Goal: Check status: Check status

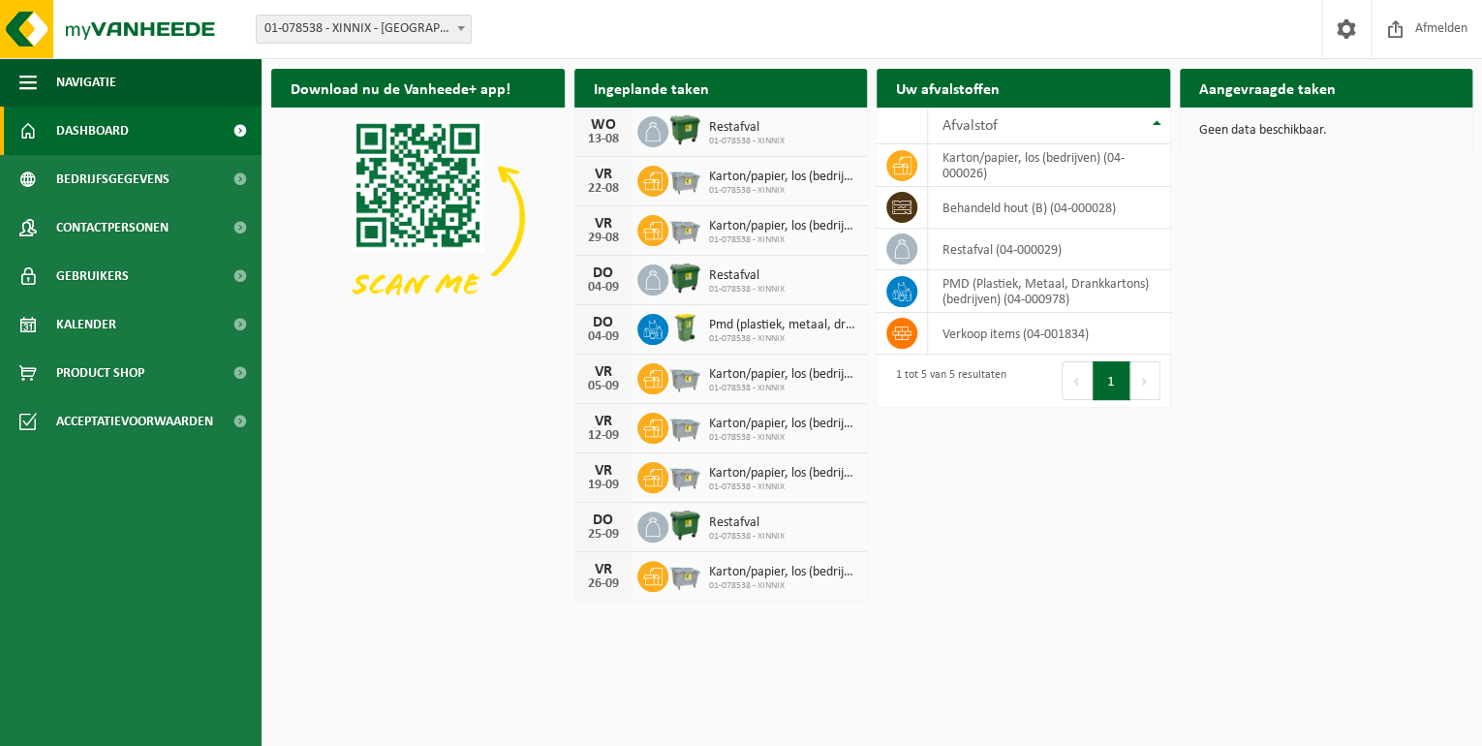
click at [83, 145] on span "Dashboard" at bounding box center [92, 131] width 73 height 48
click at [90, 326] on span "Kalender" at bounding box center [86, 324] width 60 height 48
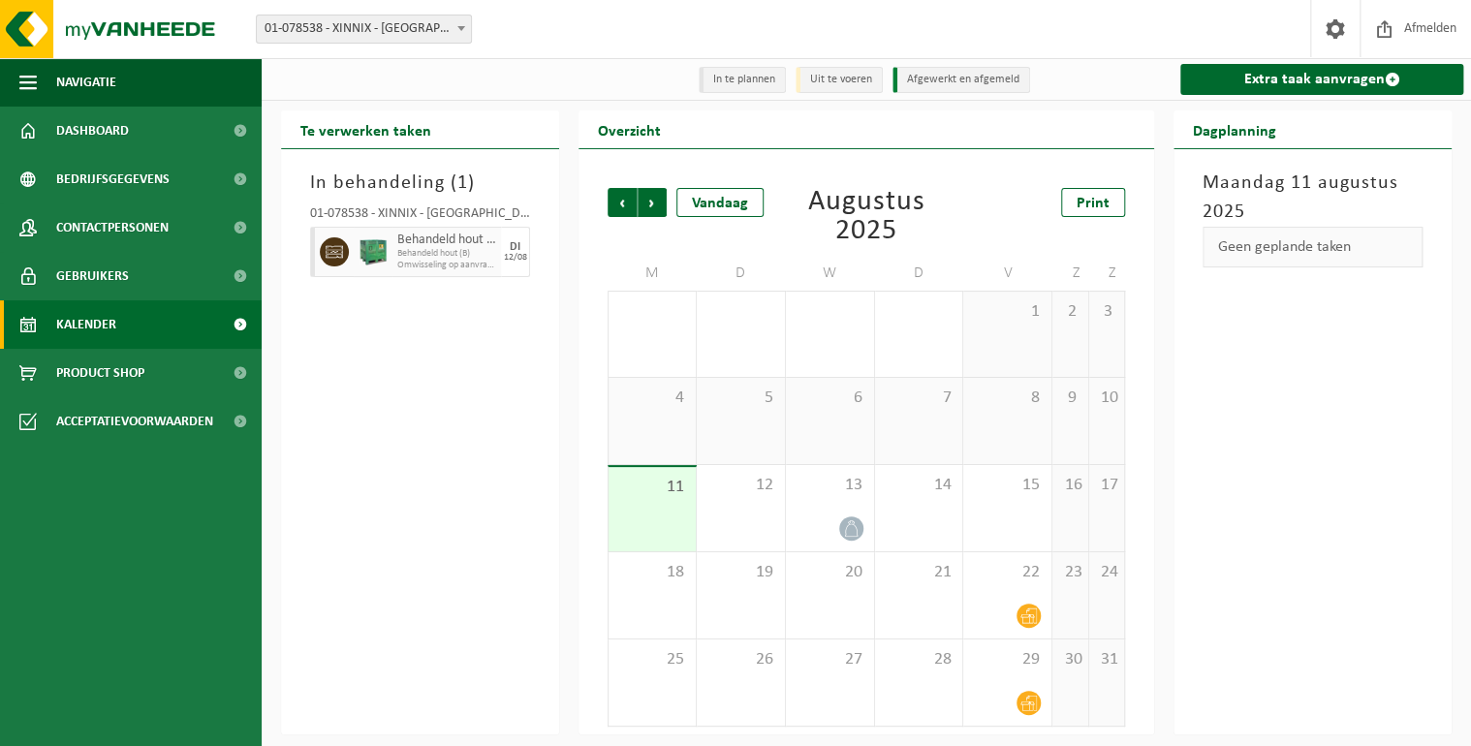
scroll to position [2, 0]
click at [628, 205] on span "Vorige" at bounding box center [621, 202] width 29 height 29
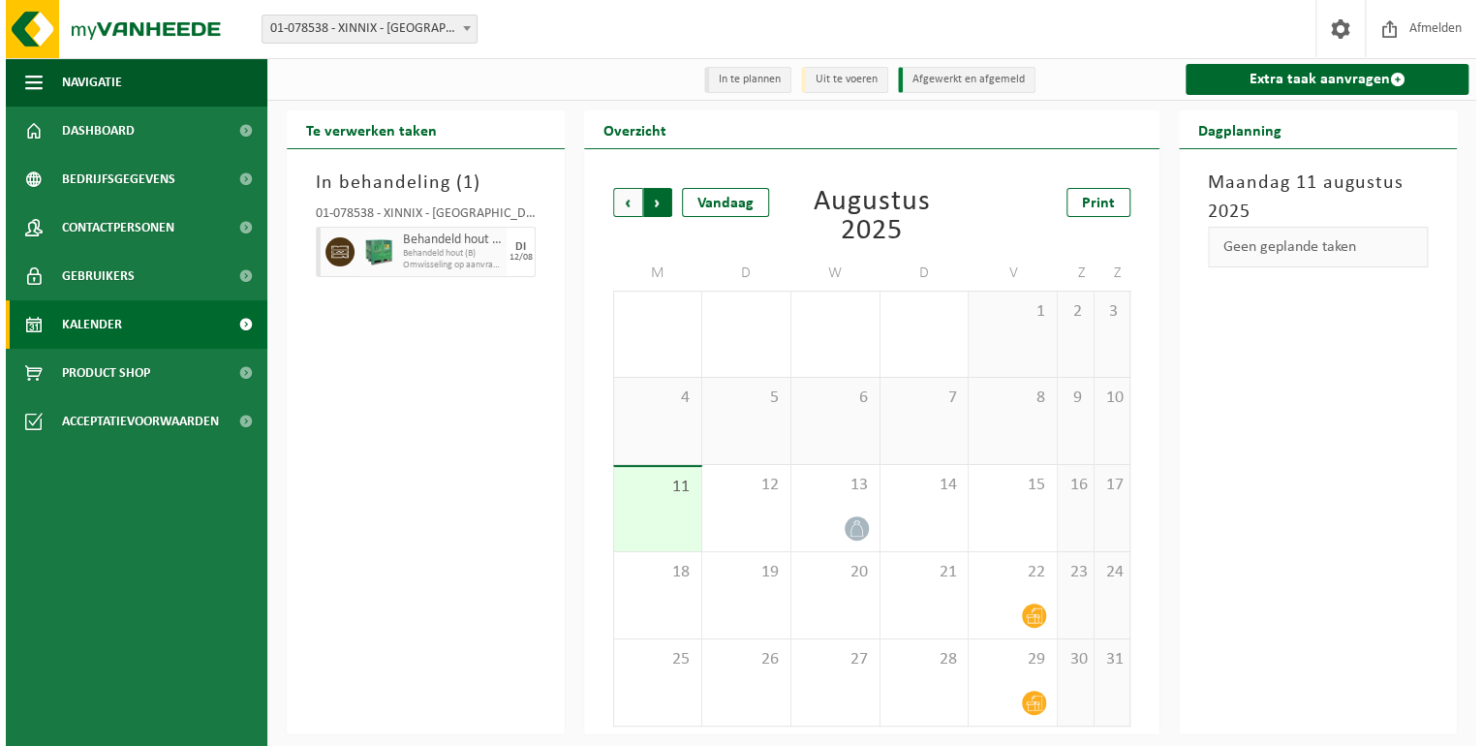
scroll to position [0, 0]
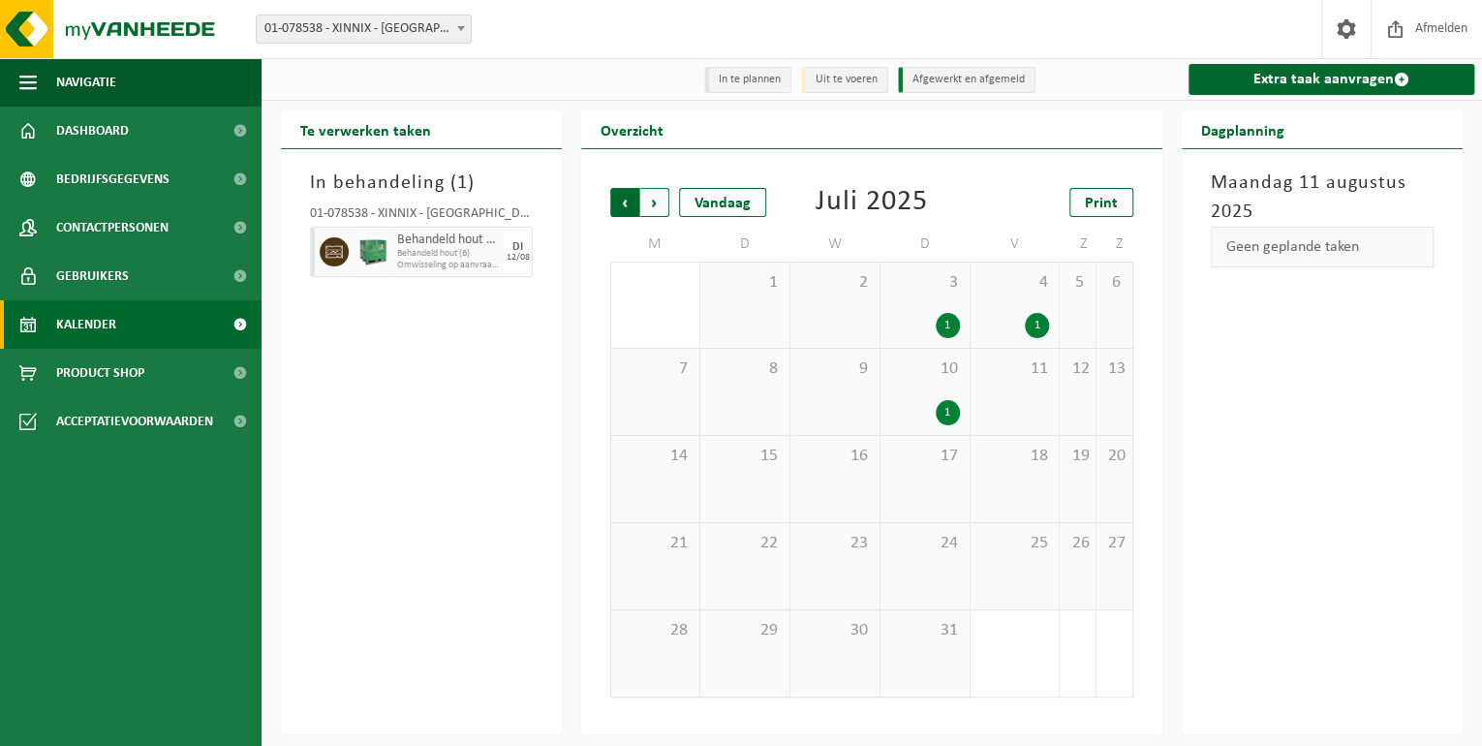
click at [644, 204] on span "Volgende" at bounding box center [654, 202] width 29 height 29
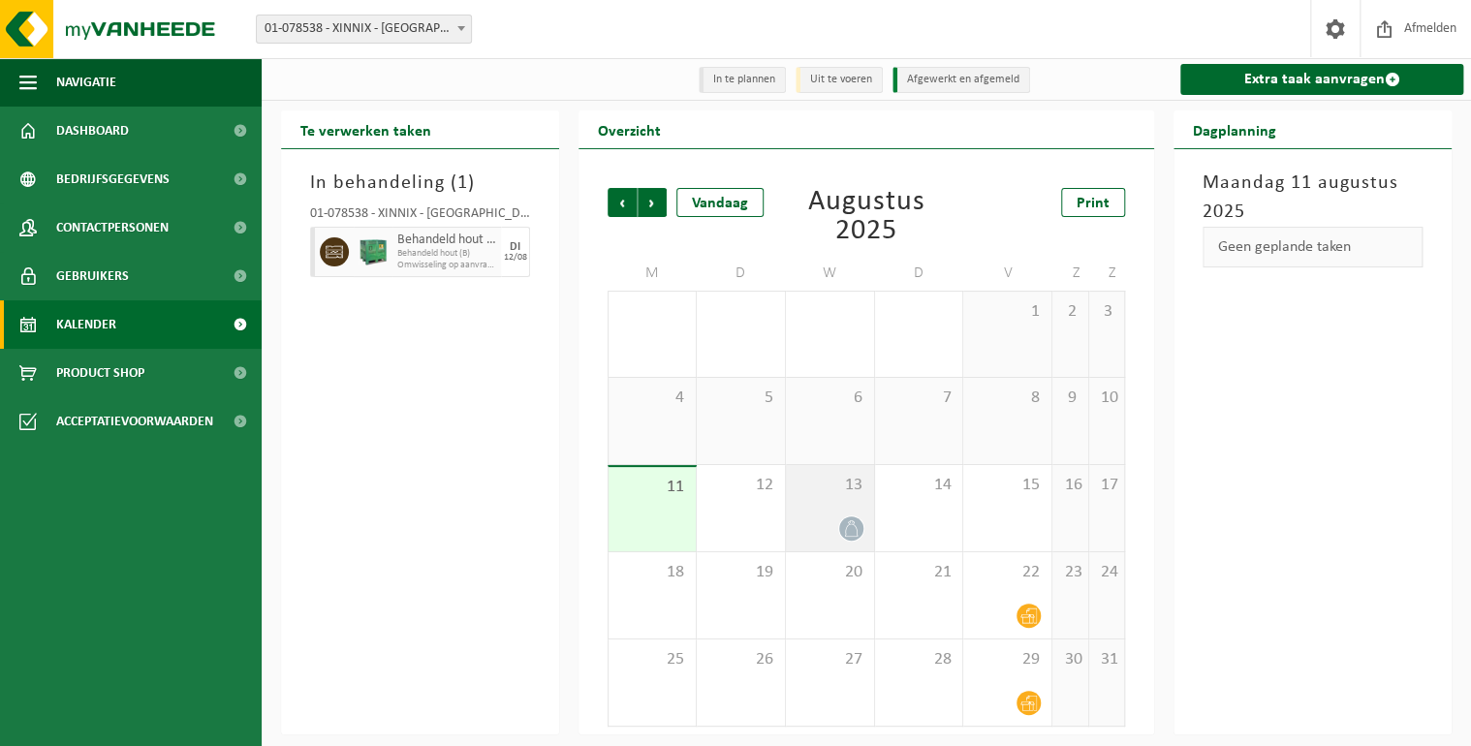
click at [849, 527] on icon at bounding box center [851, 528] width 16 height 16
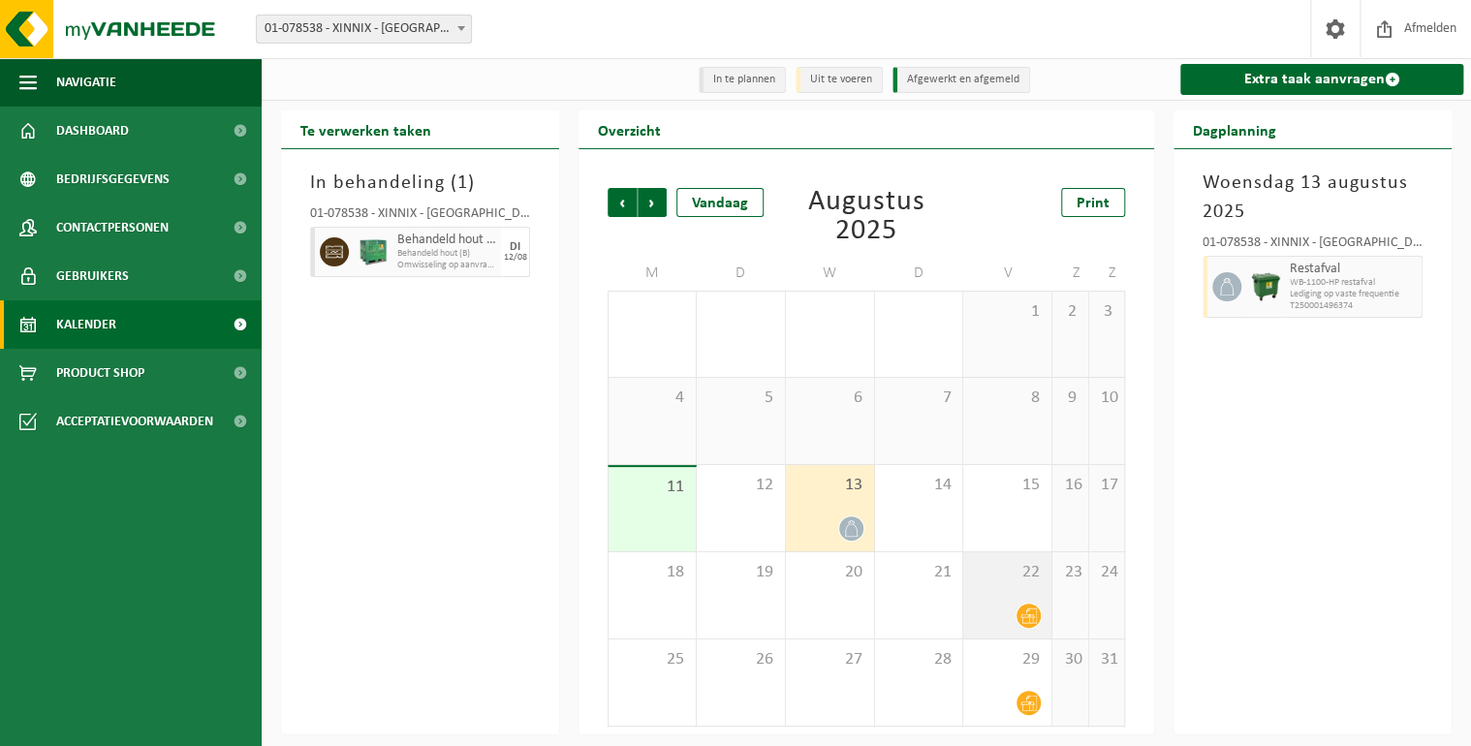
click at [1031, 617] on icon at bounding box center [1028, 615] width 16 height 16
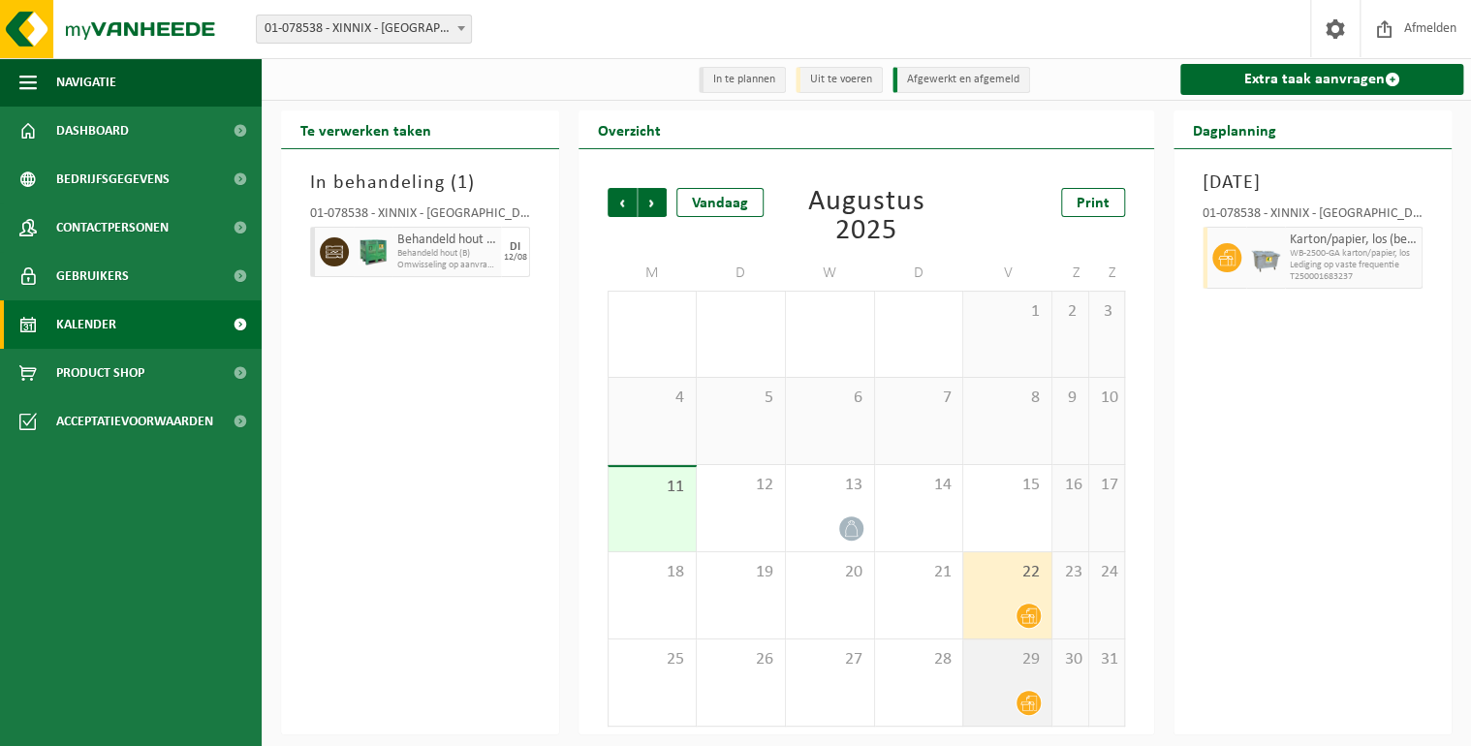
click at [1026, 703] on icon at bounding box center [1028, 704] width 16 height 16
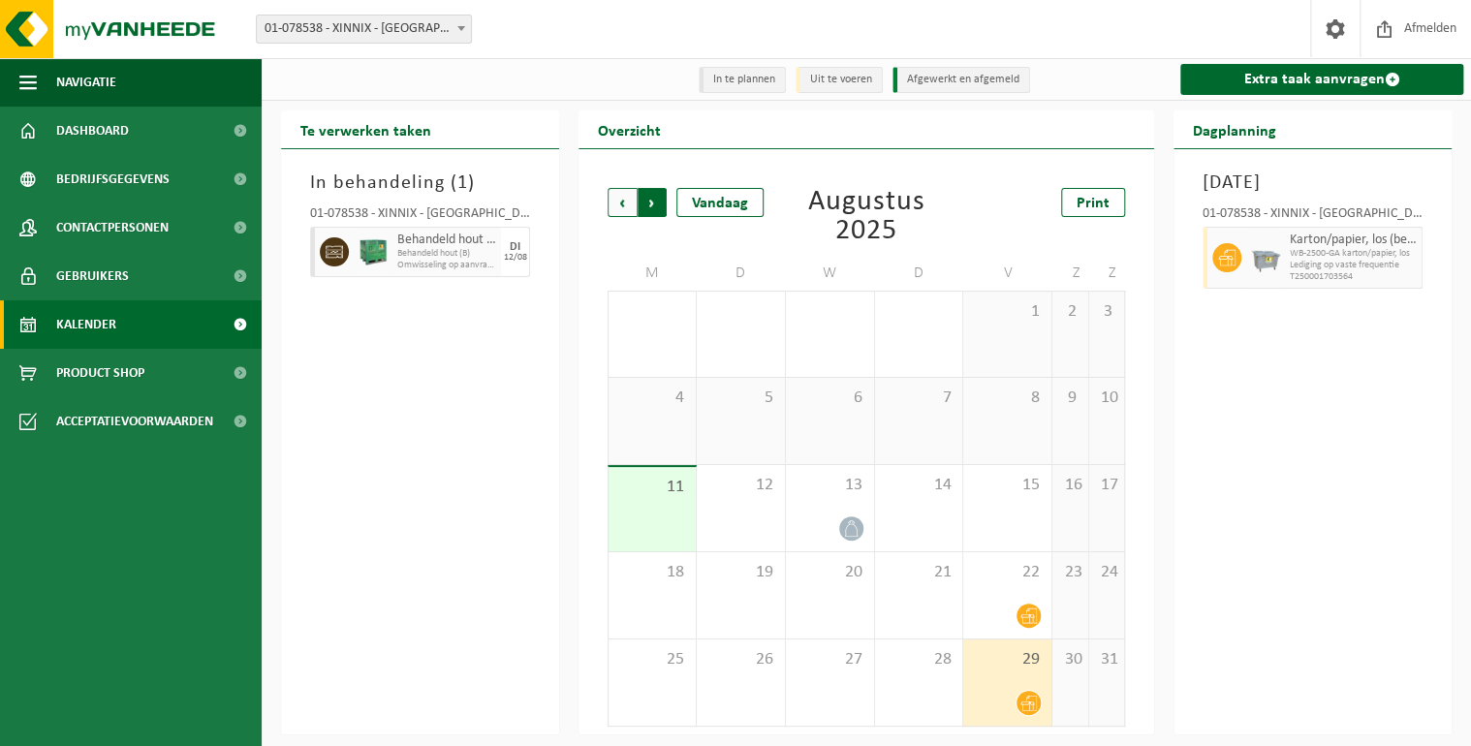
click at [615, 205] on span "Vorige" at bounding box center [621, 202] width 29 height 29
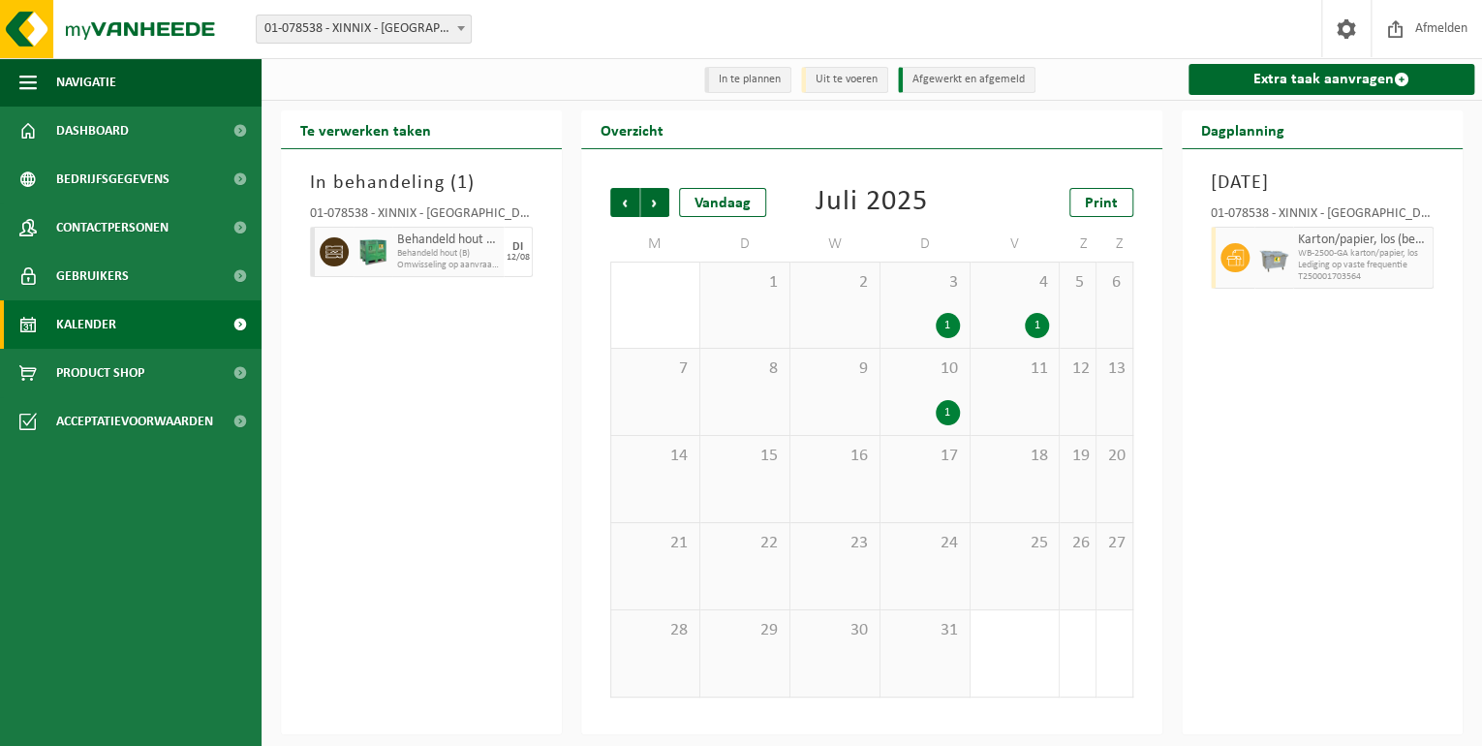
click at [958, 554] on span "24" at bounding box center [925, 543] width 70 height 21
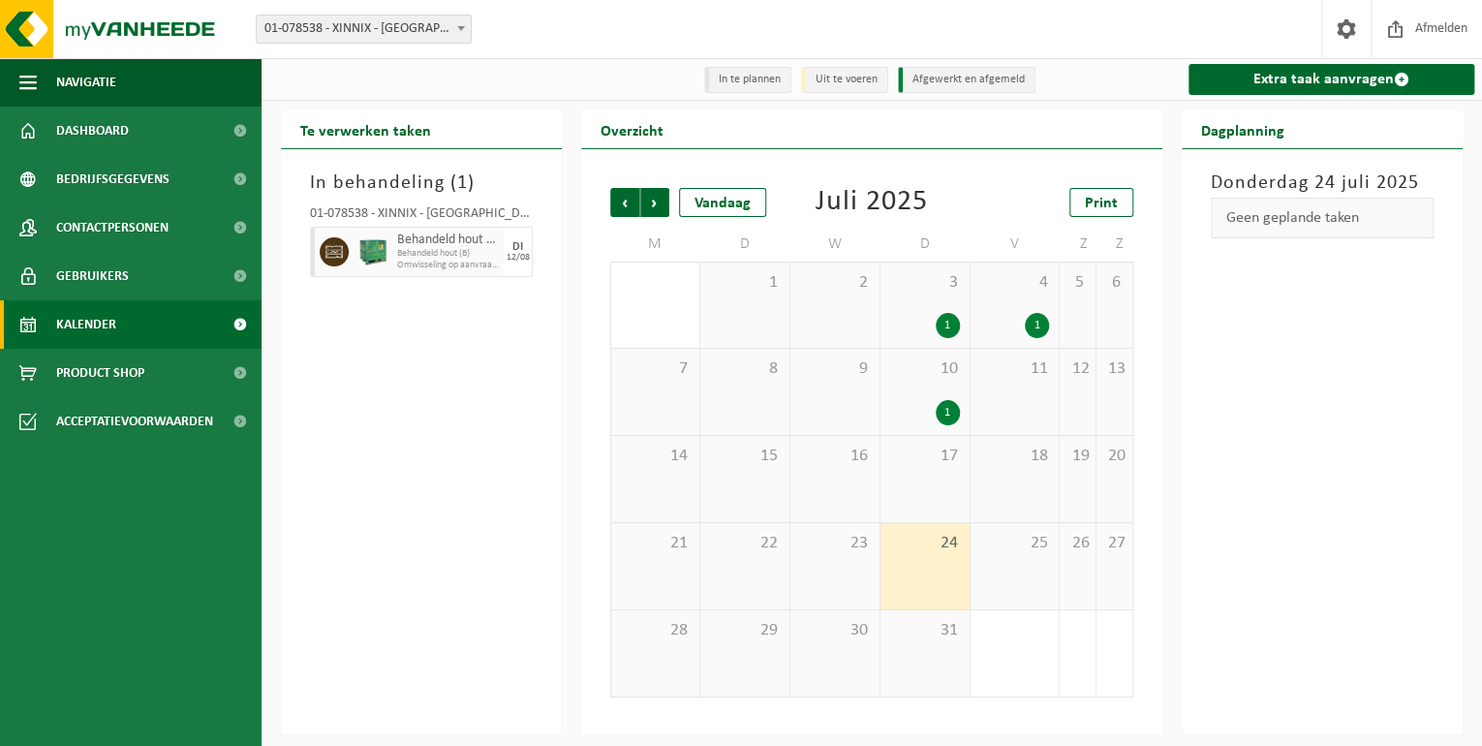
click at [944, 407] on div "1" at bounding box center [948, 412] width 24 height 25
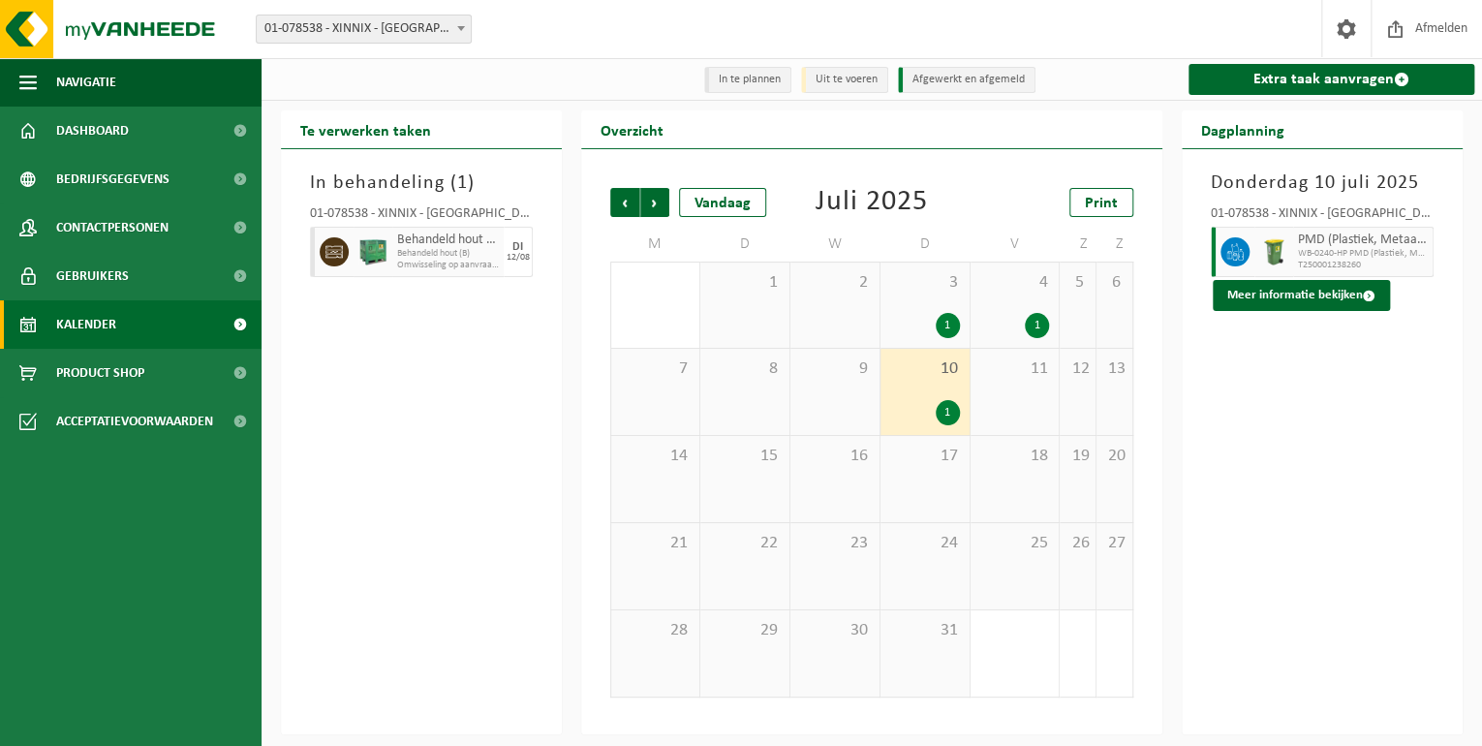
click at [946, 326] on div "1" at bounding box center [948, 325] width 24 height 25
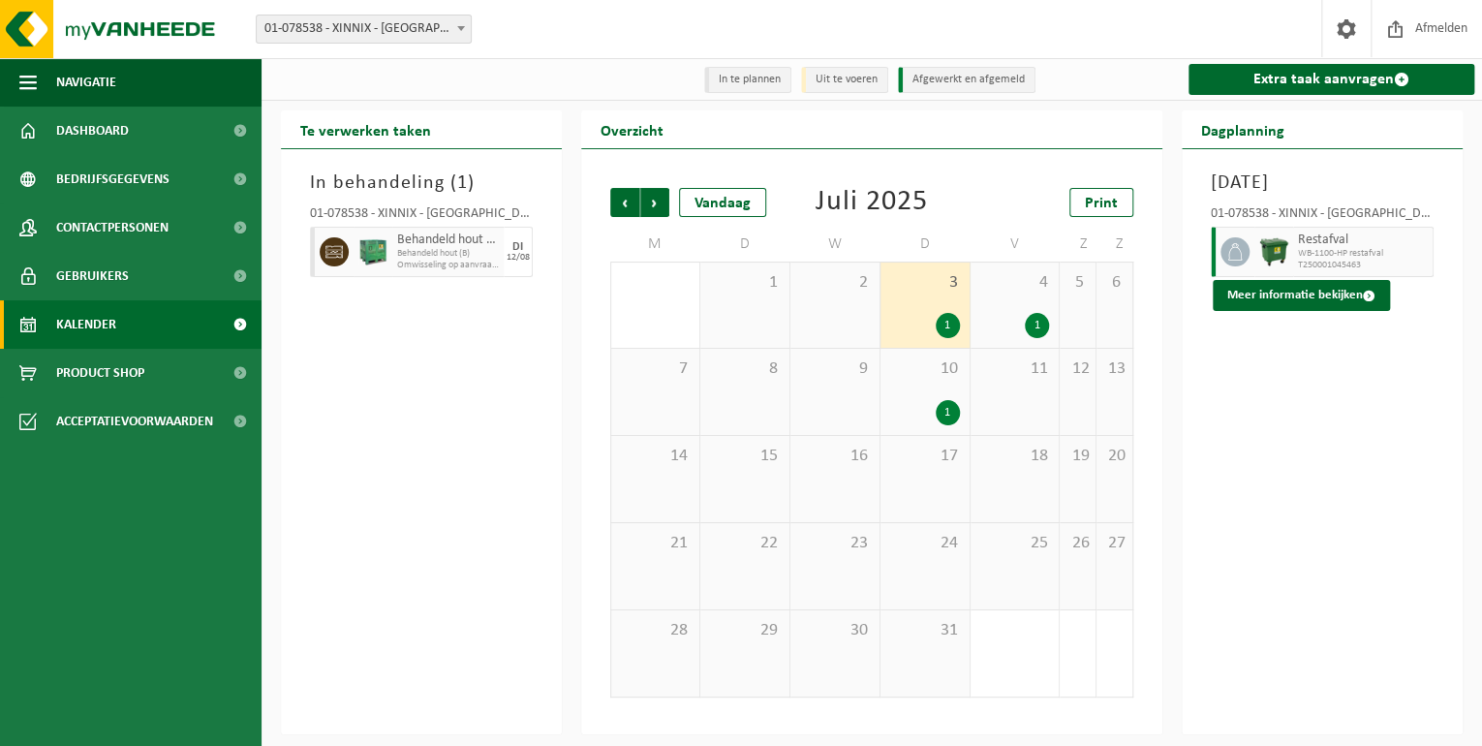
click at [1042, 325] on div "1" at bounding box center [1037, 325] width 24 height 25
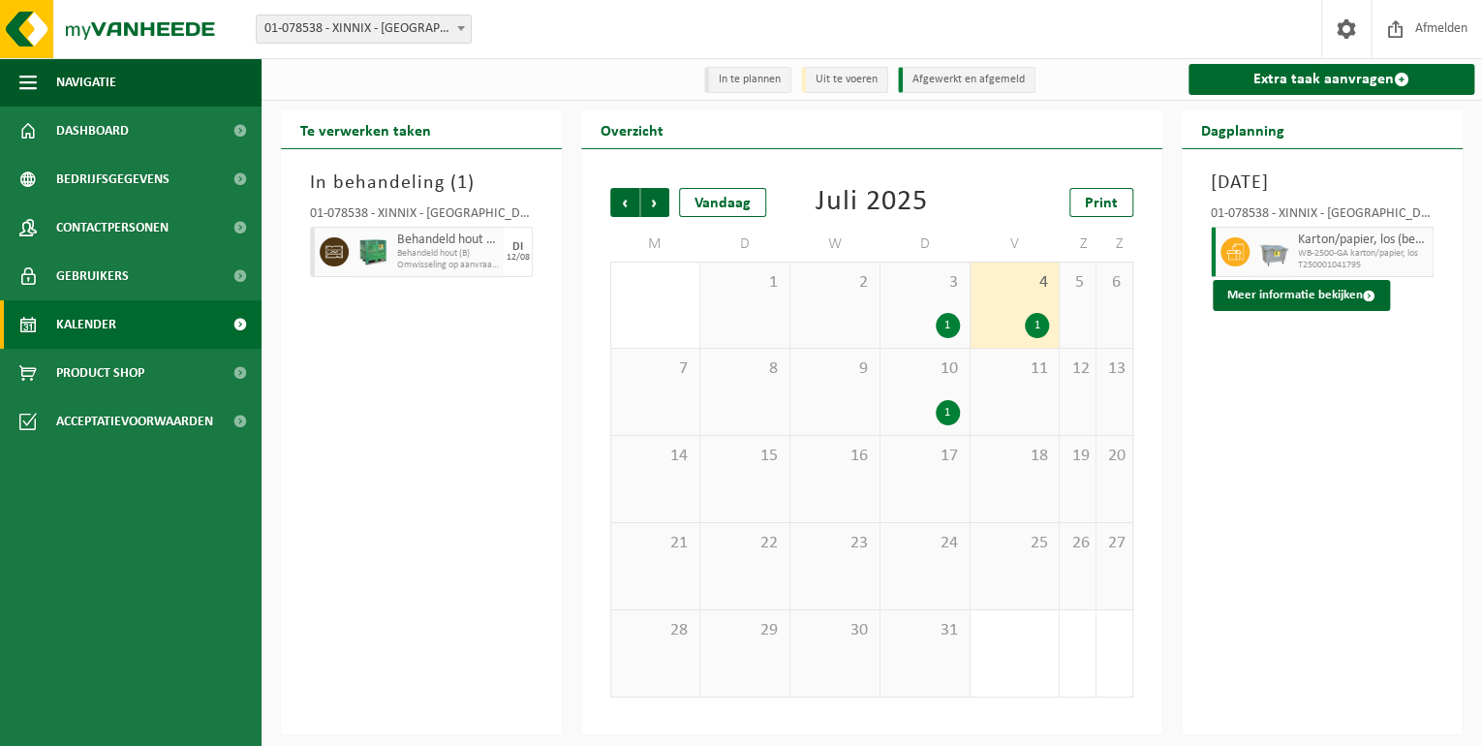
click at [930, 573] on div "24" at bounding box center [925, 566] width 89 height 86
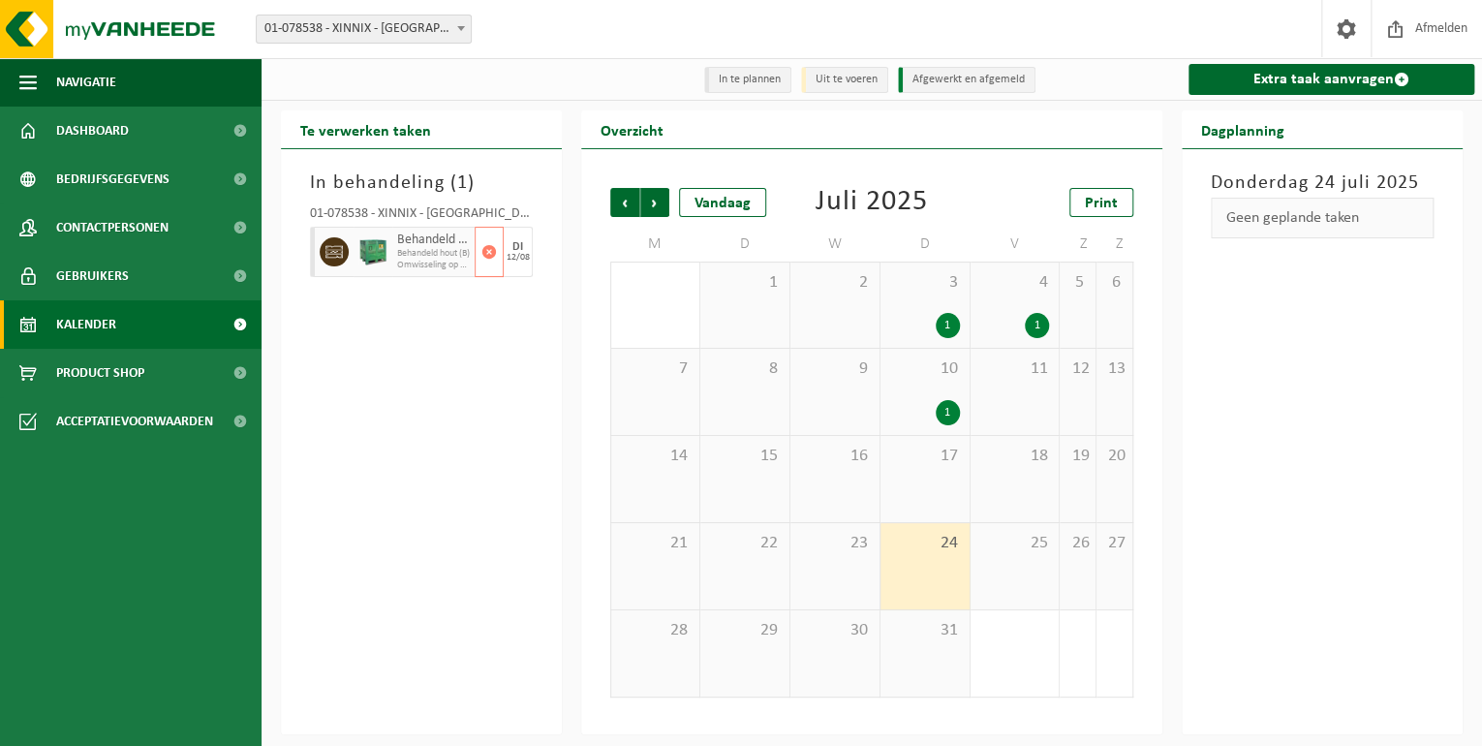
click at [414, 261] on span "Omwisseling op aanvraag - op geplande route (incl. verwerking)" at bounding box center [433, 266] width 73 height 12
click at [651, 203] on span "Volgende" at bounding box center [654, 202] width 29 height 29
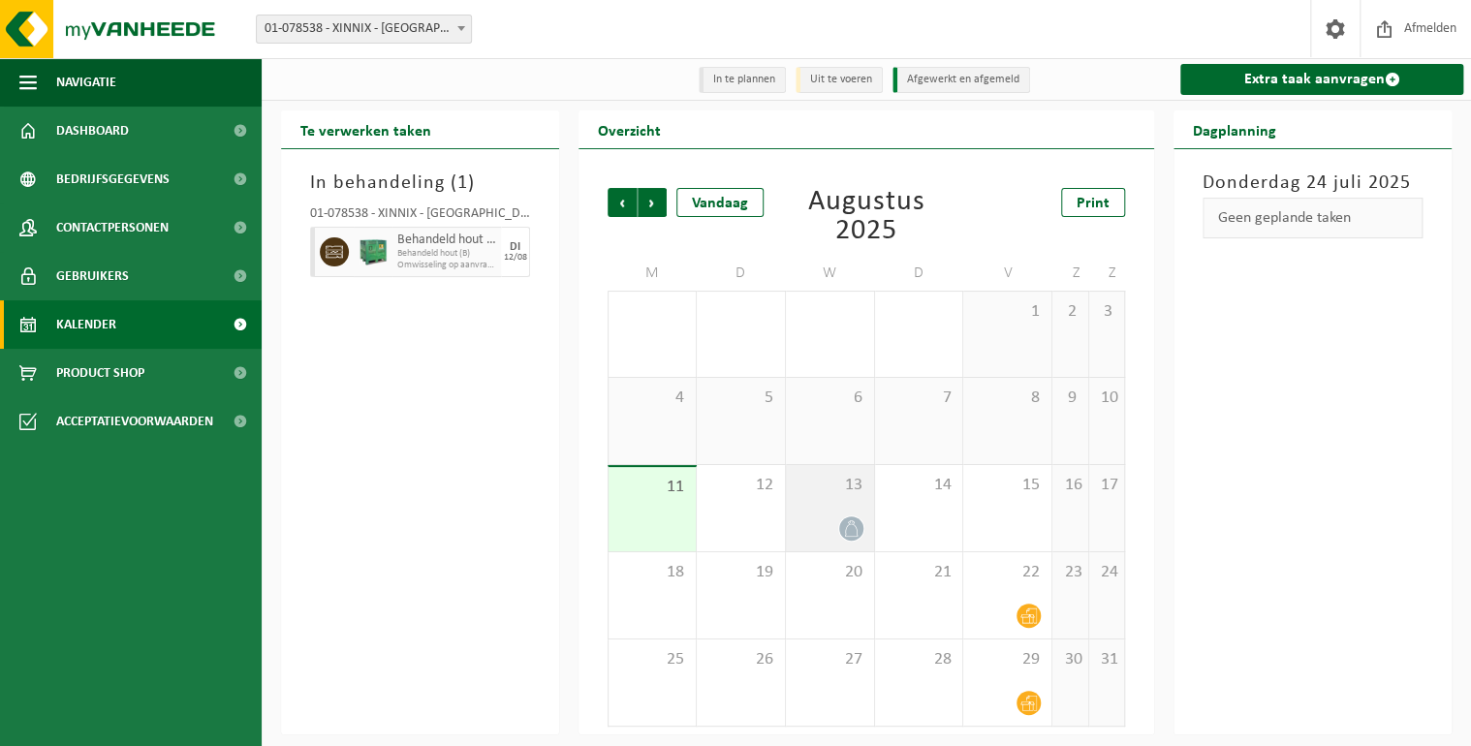
click at [852, 523] on icon at bounding box center [850, 528] width 13 height 16
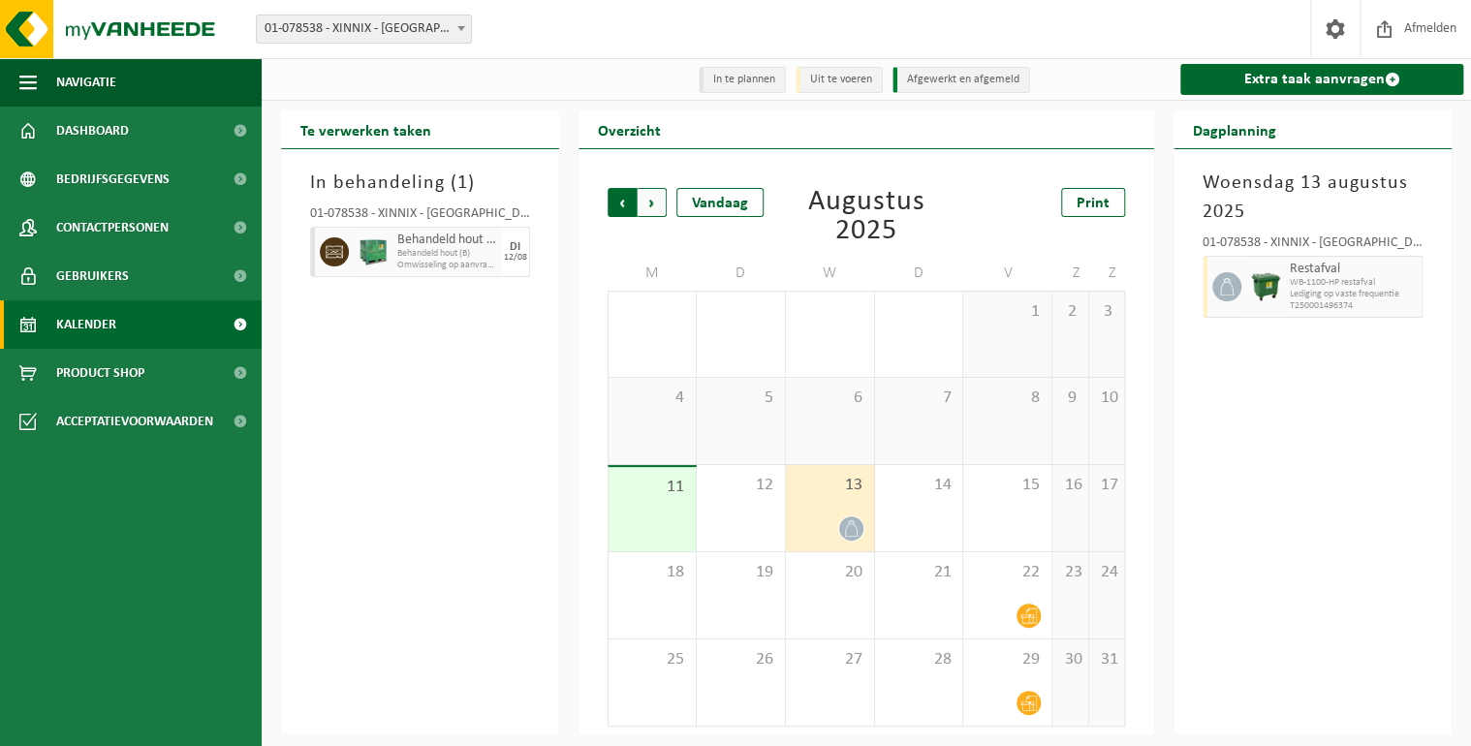
click at [655, 203] on span "Volgende" at bounding box center [651, 202] width 29 height 29
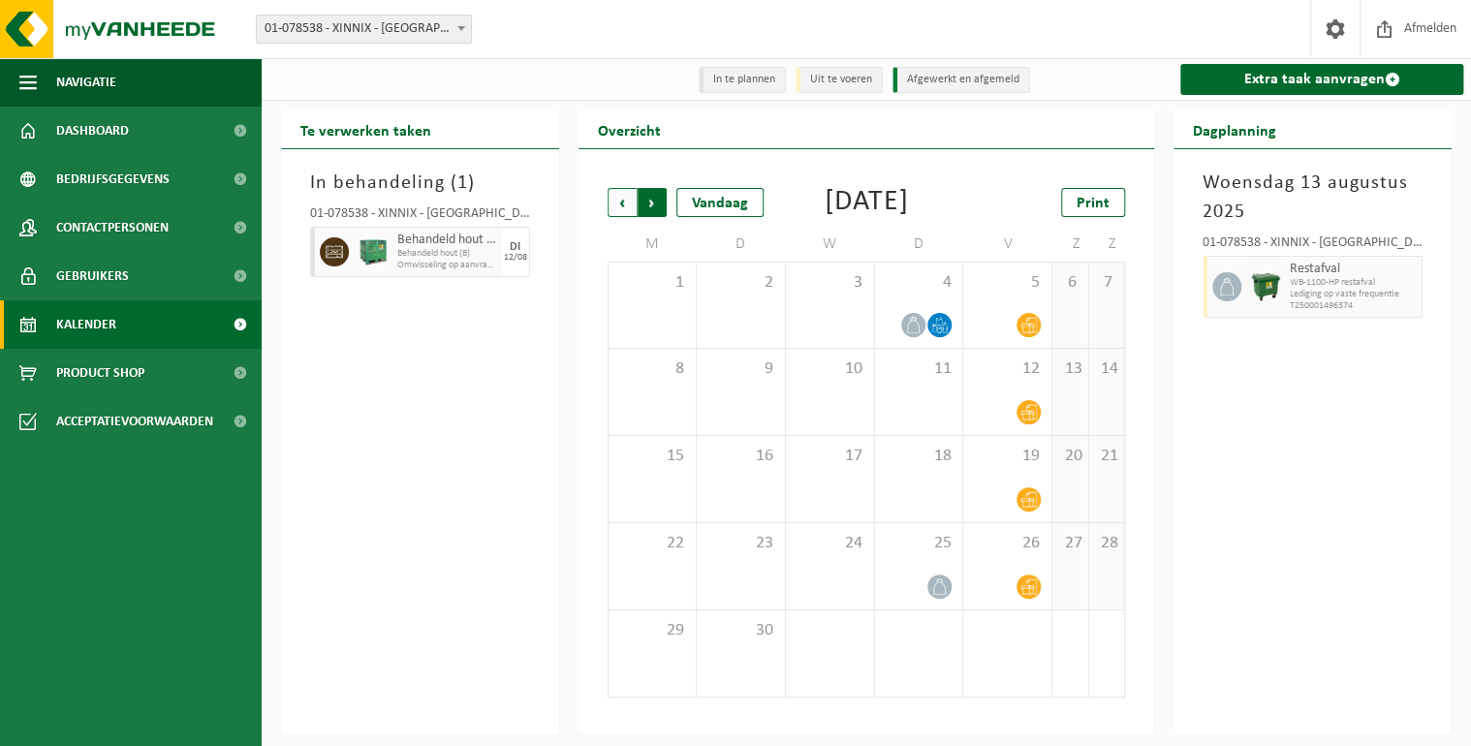
click at [625, 203] on span "Vorige" at bounding box center [621, 202] width 29 height 29
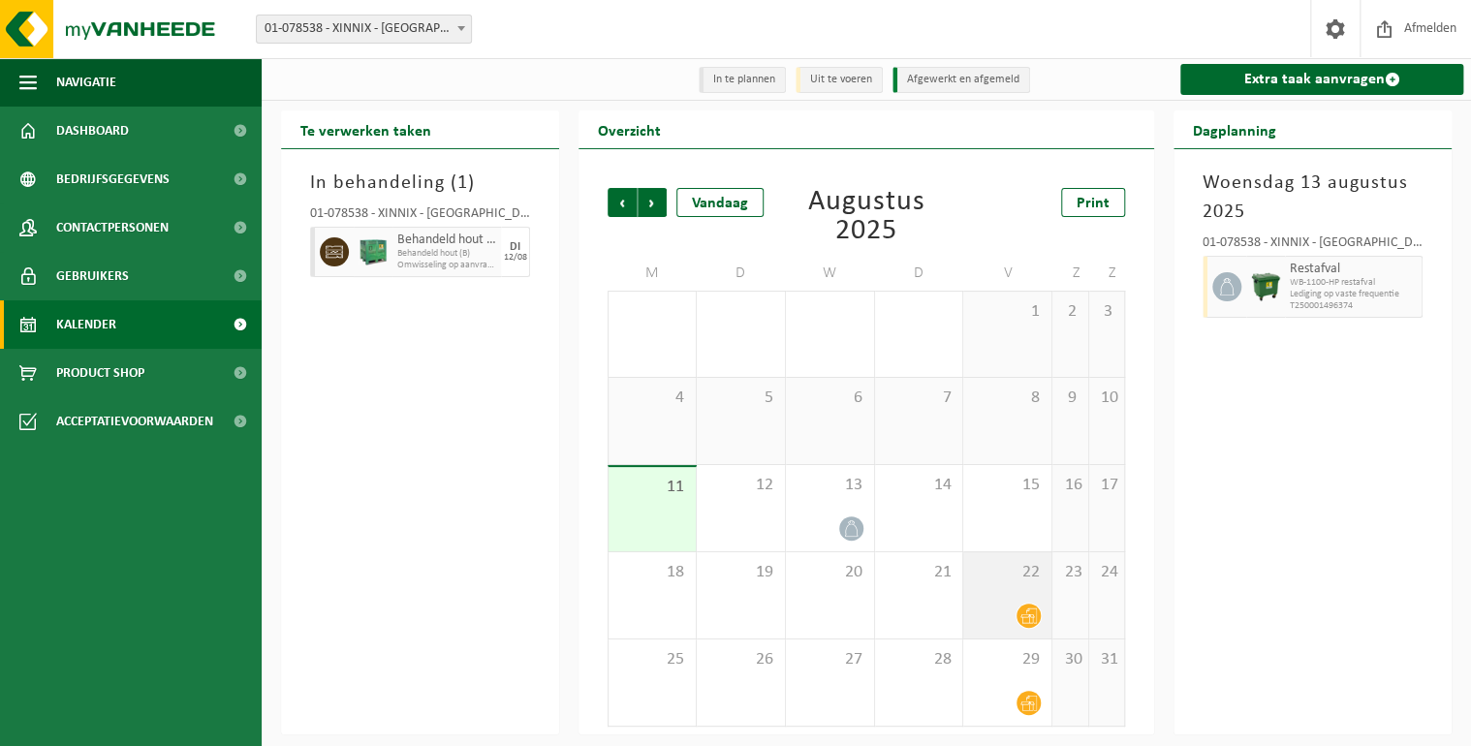
click at [1029, 616] on icon at bounding box center [1028, 616] width 16 height 16
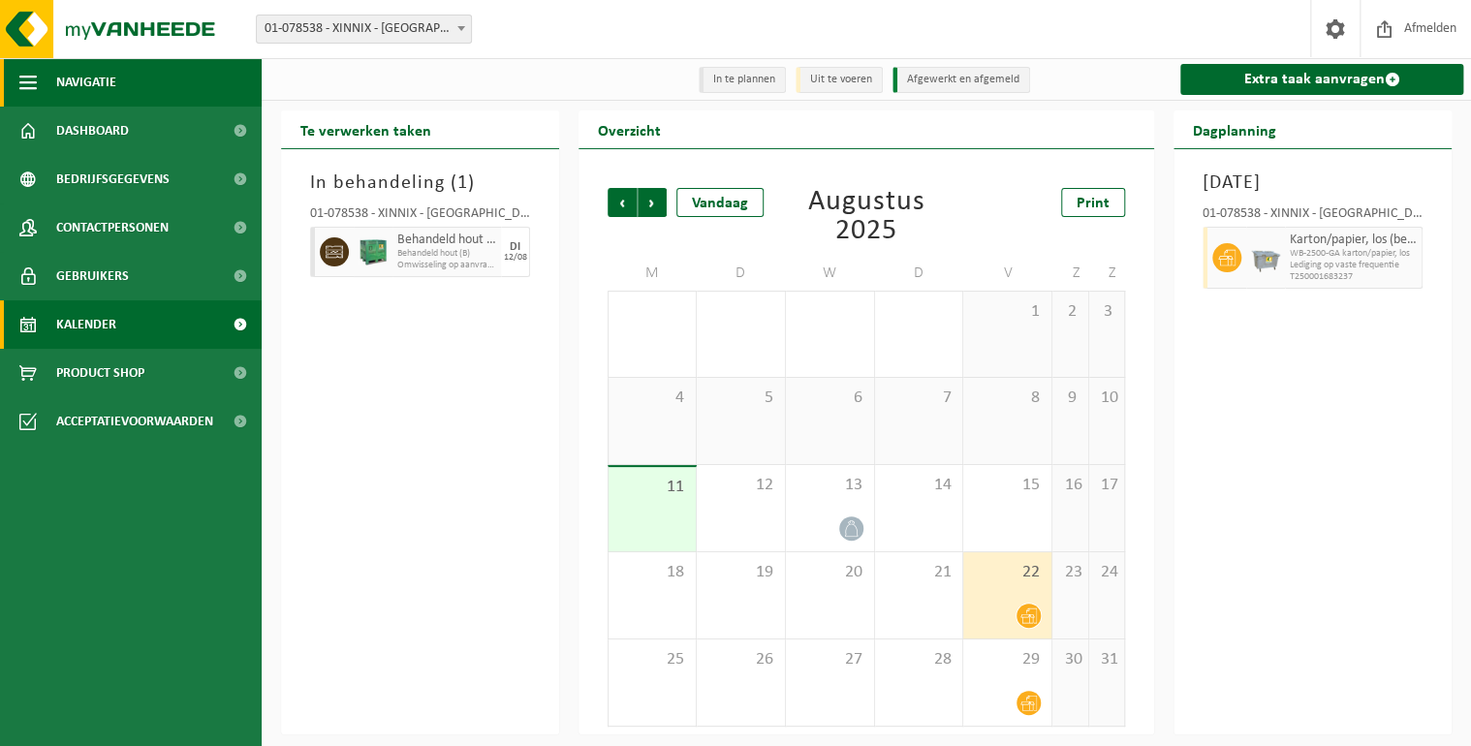
click at [23, 85] on span "button" at bounding box center [27, 82] width 17 height 48
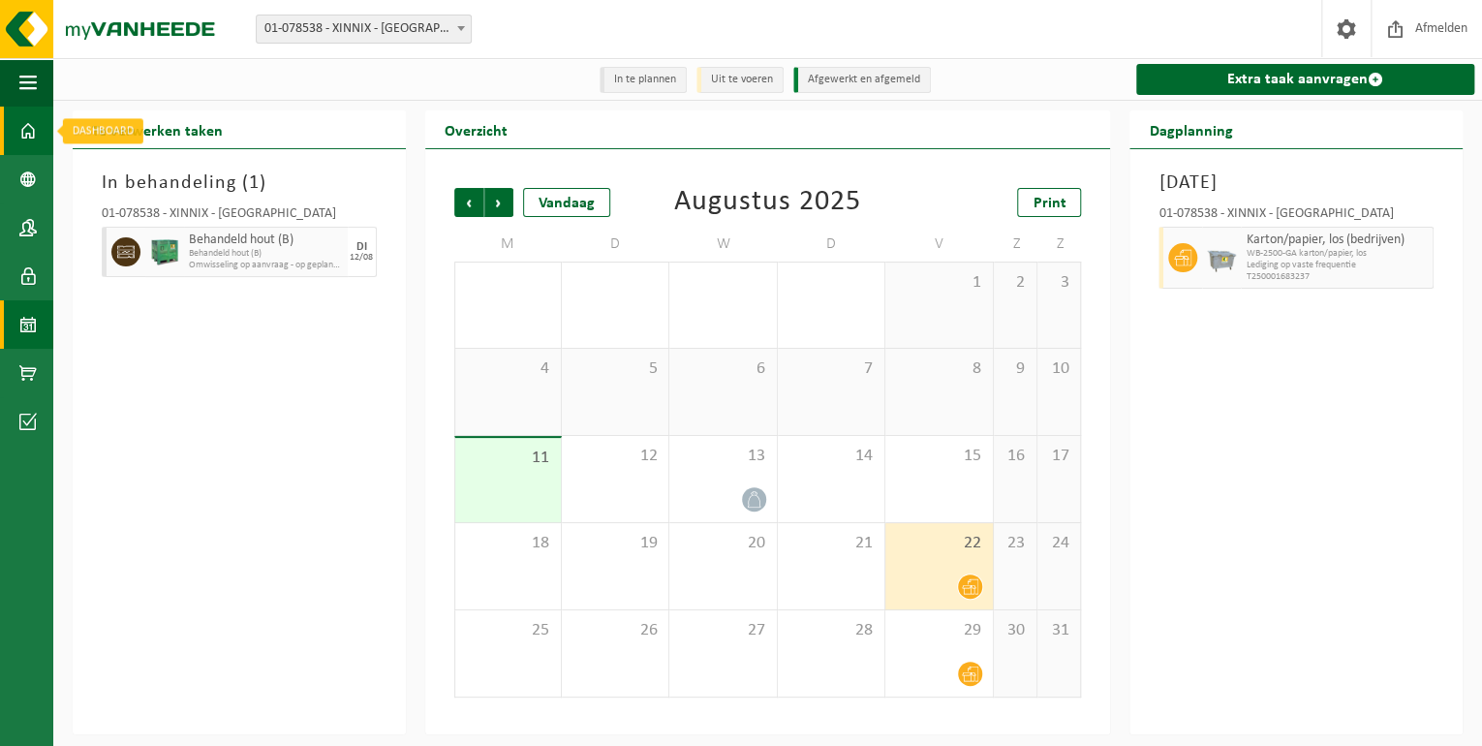
click at [39, 135] on link "Dashboard" at bounding box center [26, 131] width 53 height 48
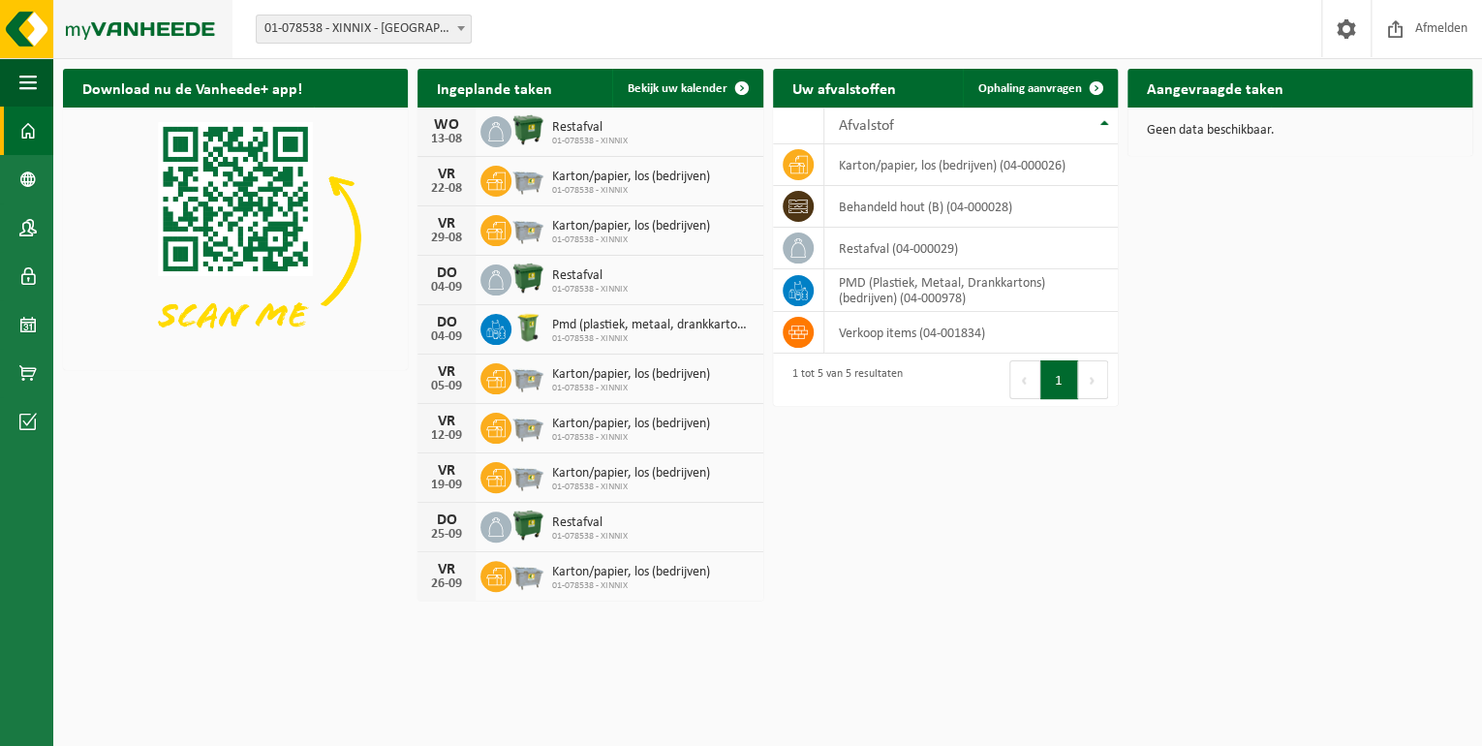
click at [42, 26] on img at bounding box center [116, 29] width 233 height 58
click at [19, 24] on img at bounding box center [116, 29] width 233 height 58
drag, startPoint x: 647, startPoint y: 487, endPoint x: 455, endPoint y: 372, distance: 223.8
click at [455, 372] on div "[DATE] Restafval 01-078538 - [GEOGRAPHIC_DATA] [DATE] [GEOGRAPHIC_DATA]/papier,…" at bounding box center [590, 354] width 345 height 493
click at [936, 554] on div "Download nu de Vanheede+ app! Verberg Ingeplande taken Bekijk uw kalender [DATE…" at bounding box center [767, 333] width 1419 height 549
